Goal: Task Accomplishment & Management: Complete application form

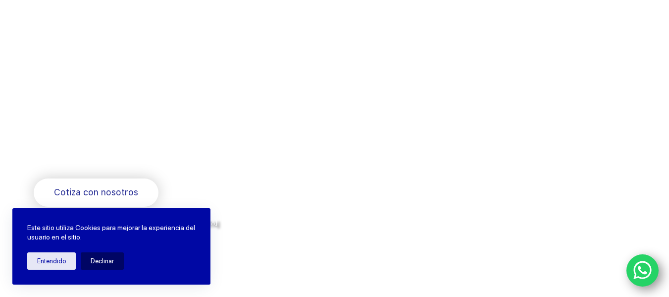
scroll to position [99, 0]
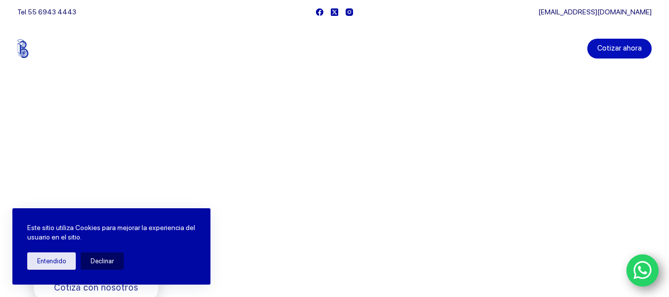
click at [637, 48] on link "Cotizar ahora" at bounding box center [619, 49] width 64 height 20
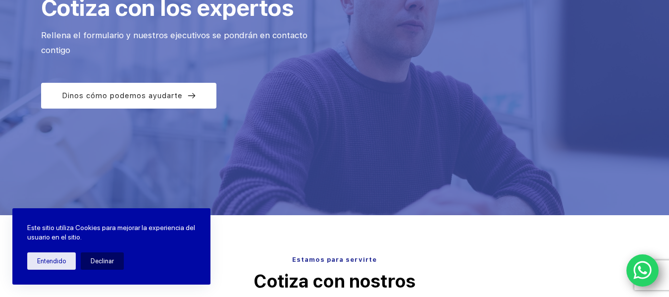
scroll to position [149, 0]
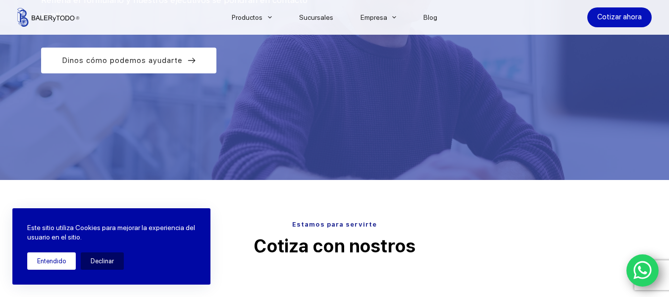
click at [57, 263] on button "Entendido" at bounding box center [51, 260] width 49 height 17
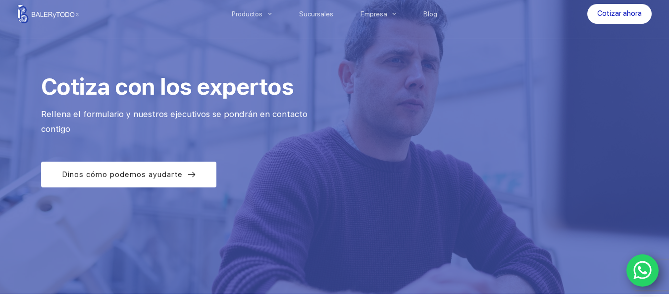
scroll to position [50, 0]
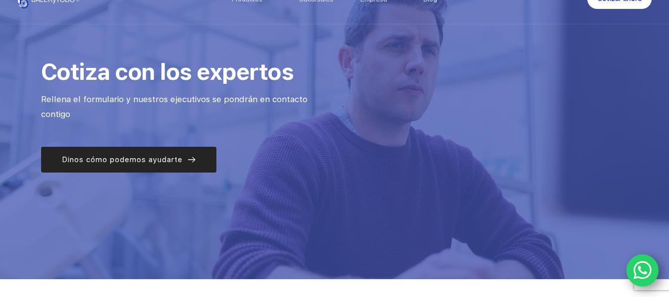
click at [176, 153] on span "Dinos cómo podemos ayudarte" at bounding box center [122, 159] width 121 height 12
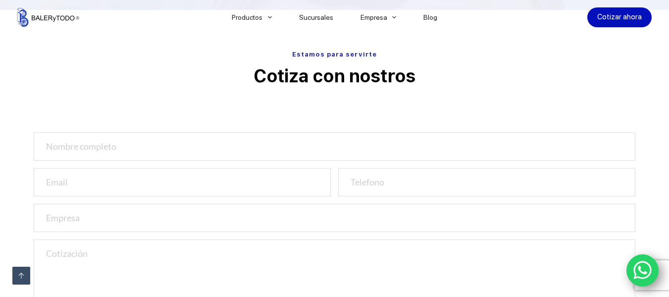
scroll to position [328, 0]
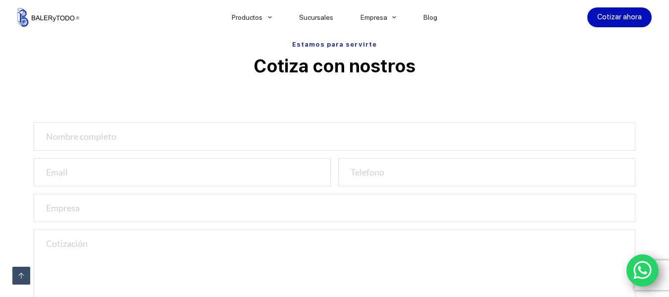
click at [183, 130] on input "text" at bounding box center [335, 136] width 602 height 28
type input "jaime h"
click at [412, 176] on input "number" at bounding box center [486, 172] width 297 height 28
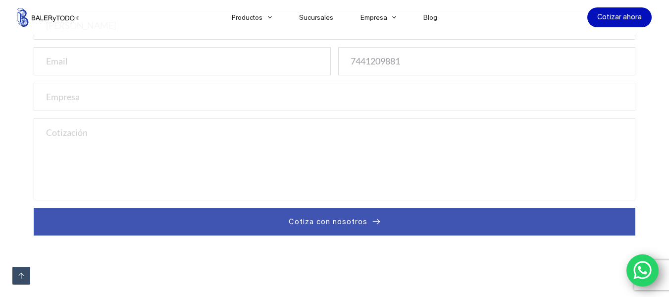
scroll to position [378, 0]
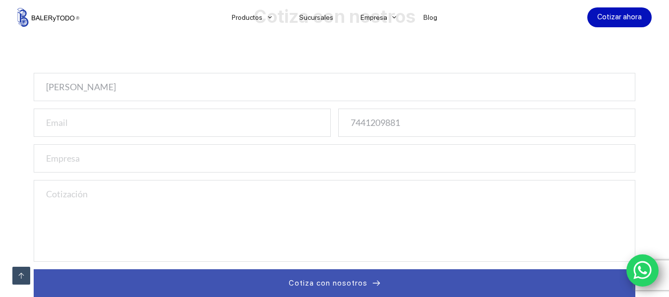
type input "7441209881"
click at [164, 134] on input "email" at bounding box center [182, 122] width 297 height 28
type input "imperioazteca_arq@icloud.com"
click at [337, 164] on input "text" at bounding box center [335, 158] width 602 height 28
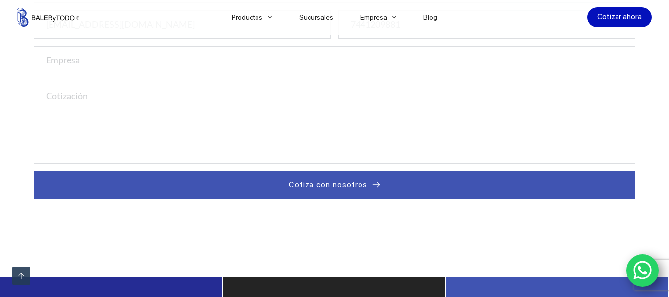
scroll to position [477, 0]
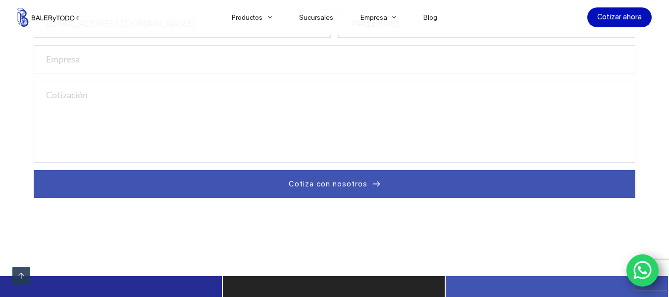
click at [308, 126] on textarea at bounding box center [335, 122] width 602 height 82
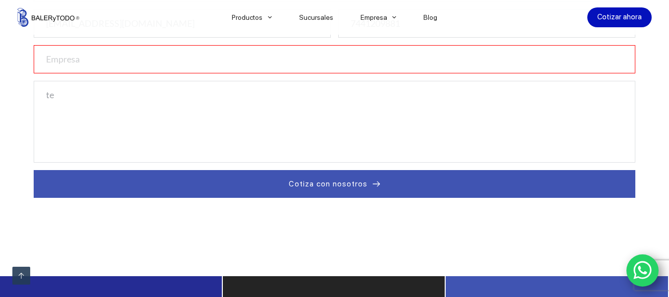
type textarea "t"
type textarea "Tendra balero medida interior 24 mm medida exterior"
click at [134, 66] on input "text" at bounding box center [335, 59] width 602 height 28
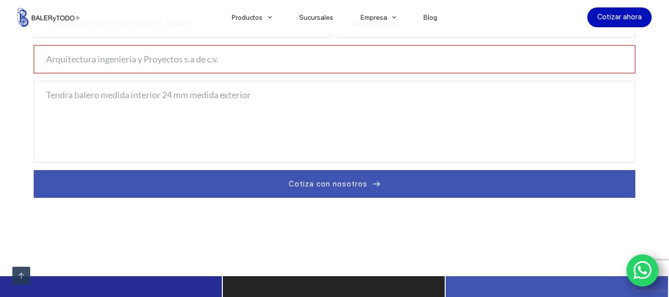
click at [186, 57] on input "Arquitectura ingenieria y Proyectos s.a de c.v." at bounding box center [335, 59] width 602 height 28
type input "Arquitectura ingenieria y Proyectos S.A de C.V."
drag, startPoint x: 205, startPoint y: 119, endPoint x: 221, endPoint y: 113, distance: 17.1
click at [205, 119] on textarea "Tendra balero medida interior 24 mm medida exterior" at bounding box center [335, 122] width 602 height 82
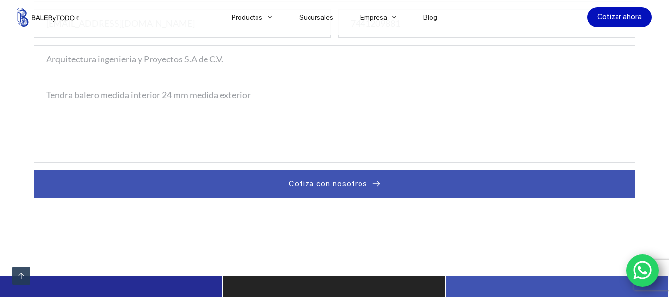
click at [293, 97] on textarea "Tendra balero medida interior 24 mm medida exterior" at bounding box center [335, 122] width 602 height 82
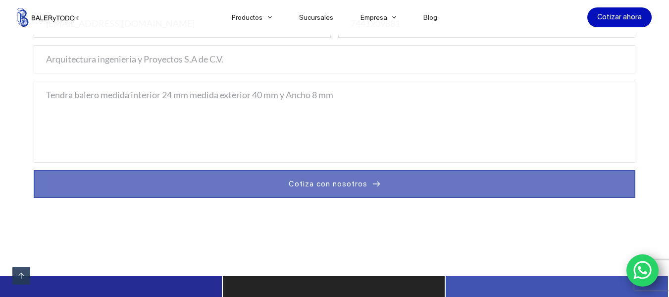
type textarea "Tendra balero medida interior 24 mm medida exterior 40 mm y Ancho 8 mm"
click at [370, 177] on button "Cotiza con nosotros" at bounding box center [335, 184] width 602 height 28
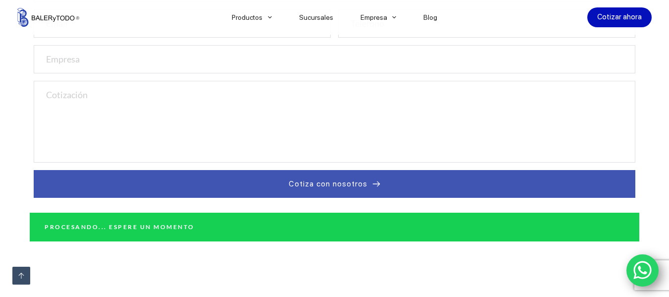
scroll to position [552, 0]
